Goal: Information Seeking & Learning: Find specific fact

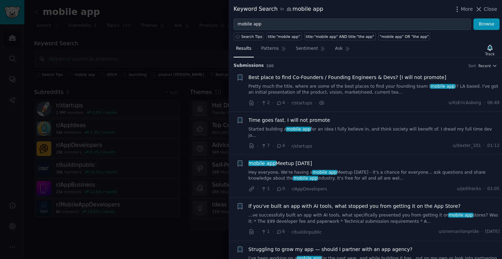
click at [168, 46] on div at bounding box center [251, 129] width 502 height 259
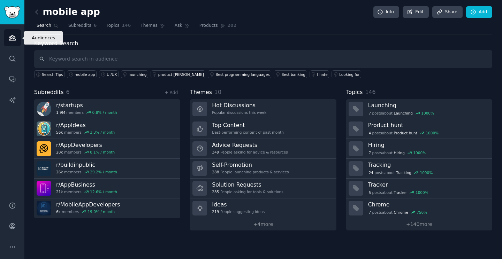
click at [9, 38] on icon "Sidebar" at bounding box center [12, 37] width 7 height 7
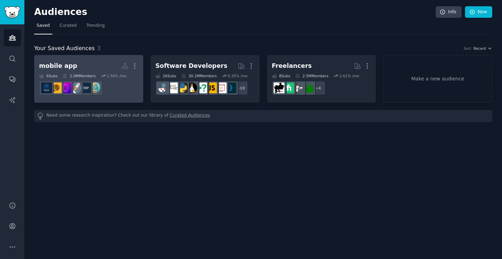
click at [86, 64] on h2 "mobile app More" at bounding box center [88, 66] width 99 height 12
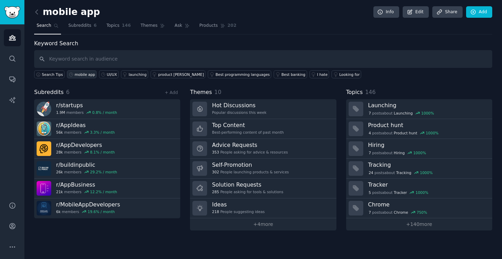
click at [81, 75] on div "mobile app" at bounding box center [85, 74] width 21 height 5
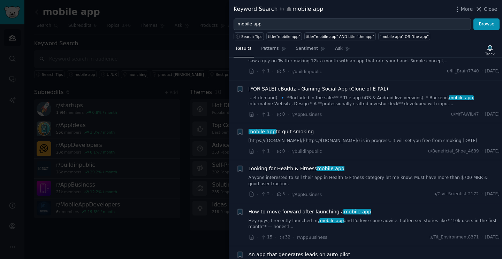
scroll to position [593, 0]
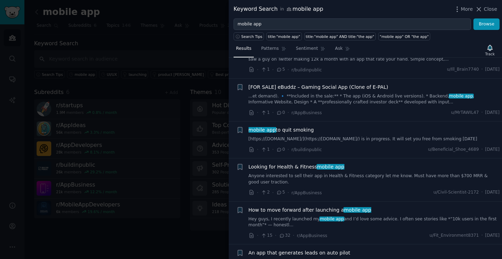
click at [138, 239] on div at bounding box center [251, 129] width 502 height 259
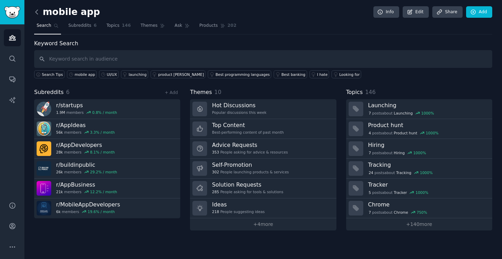
click at [36, 11] on icon at bounding box center [37, 12] width 2 height 4
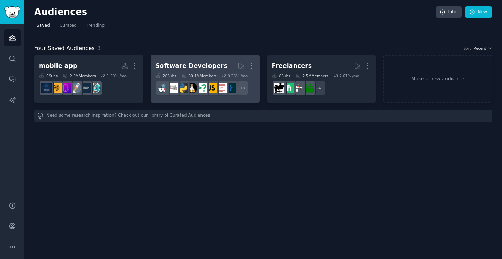
click at [184, 70] on div "Software Developers" at bounding box center [192, 66] width 72 height 9
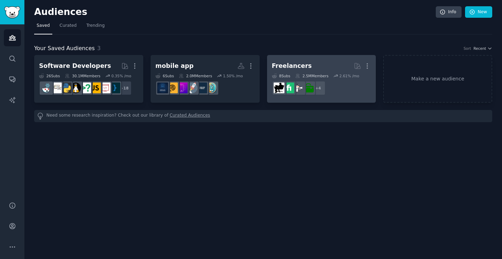
click at [288, 60] on h2 "Freelancers More" at bounding box center [321, 66] width 99 height 12
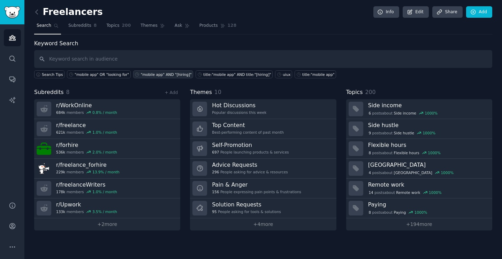
click at [161, 76] on div ""mobile app" AND "[hiring]"" at bounding box center [166, 74] width 51 height 5
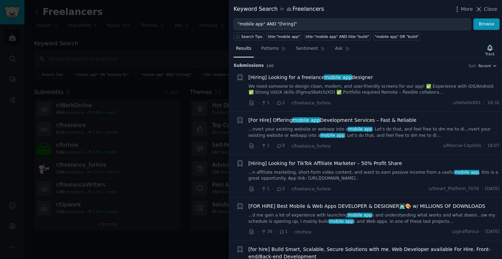
click at [312, 88] on link "We need someone to design clean, modern, and user-friendly screens for our app!…" at bounding box center [374, 90] width 251 height 12
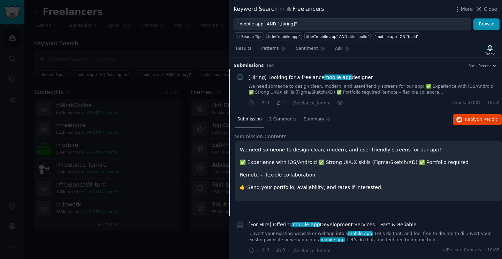
scroll to position [11, 0]
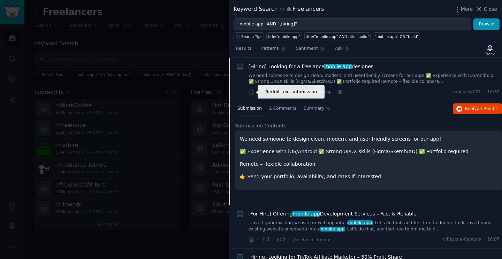
click at [251, 92] on icon at bounding box center [251, 92] width 3 height 5
click at [251, 93] on icon at bounding box center [252, 92] width 6 height 6
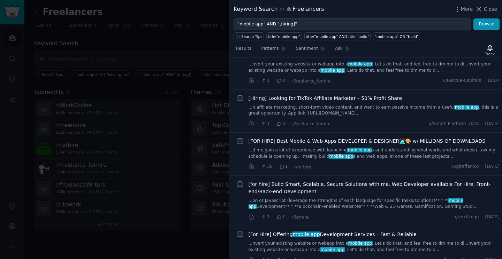
scroll to position [173, 0]
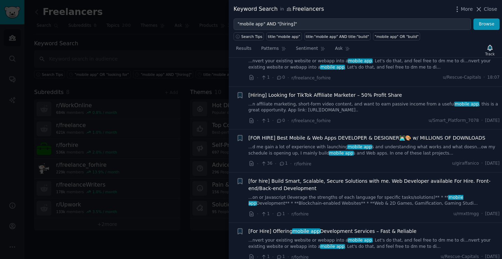
click at [284, 164] on icon at bounding box center [282, 163] width 6 height 5
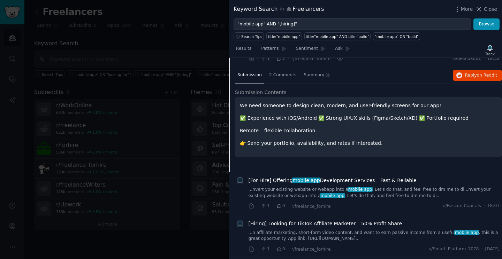
scroll to position [0, 0]
